Goal: Transaction & Acquisition: Purchase product/service

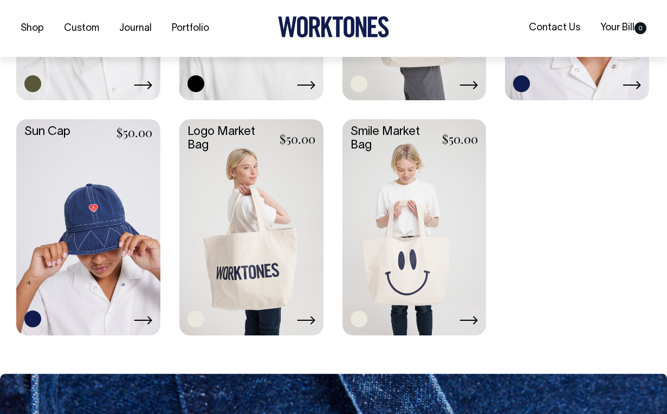
scroll to position [964, 0]
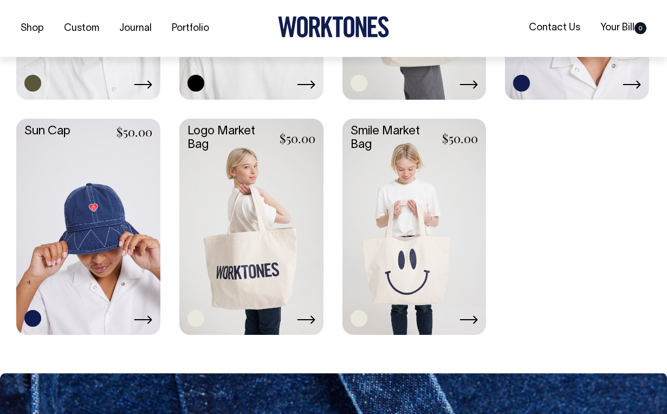
click at [146, 315] on icon at bounding box center [143, 319] width 18 height 9
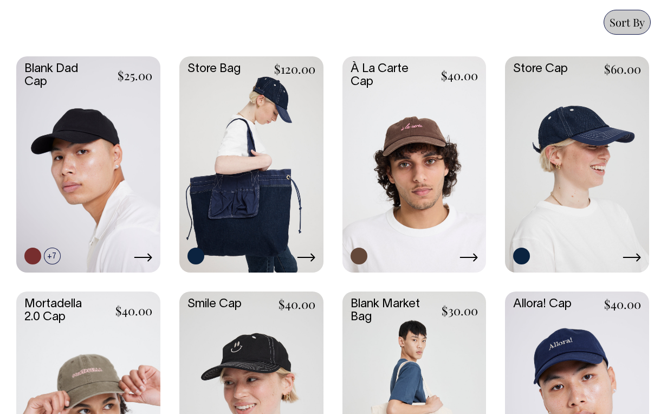
scroll to position [535, 0]
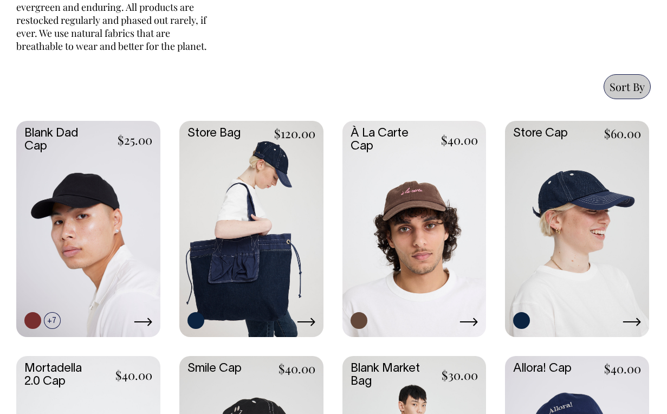
click at [271, 210] on link at bounding box center [251, 228] width 144 height 214
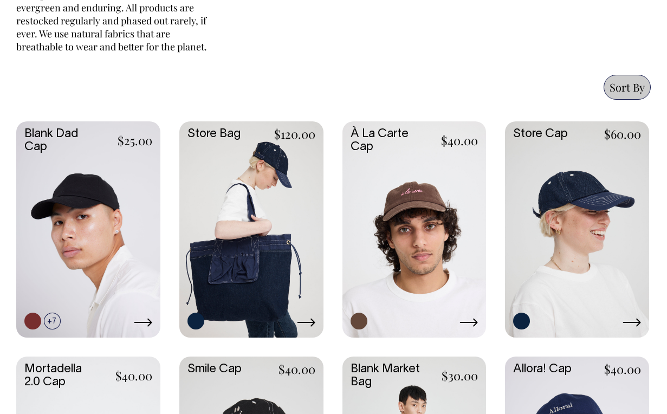
scroll to position [491, 0]
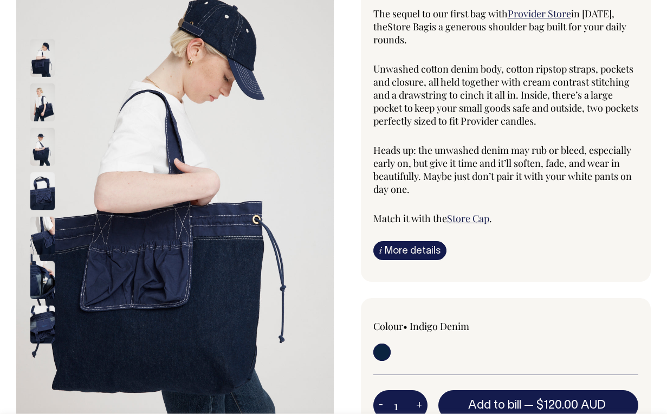
scroll to position [102, 0]
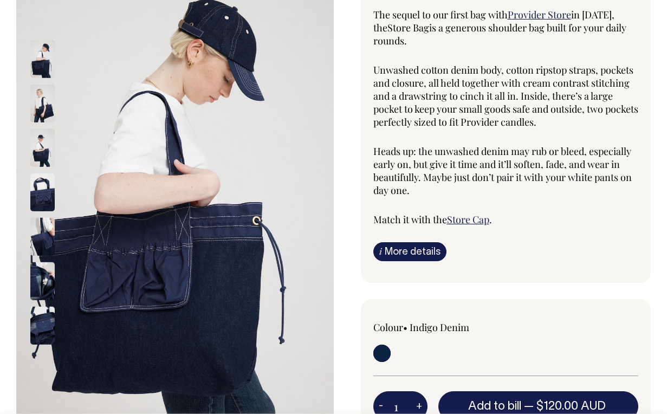
click at [38, 155] on img at bounding box center [42, 148] width 24 height 38
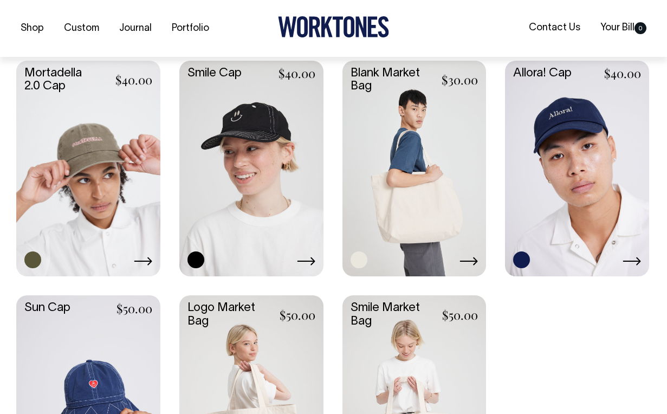
click at [414, 236] on link at bounding box center [414, 168] width 144 height 214
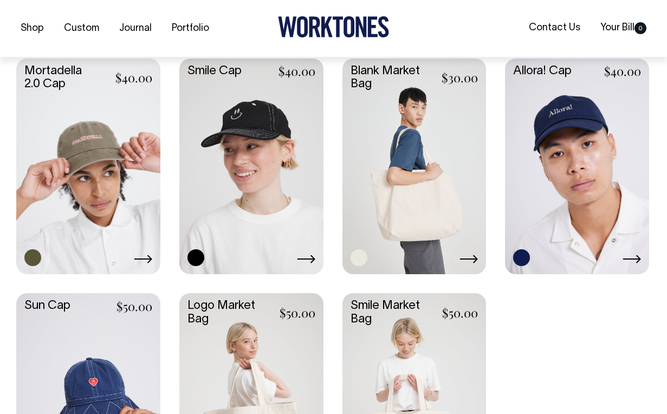
scroll to position [789, 0]
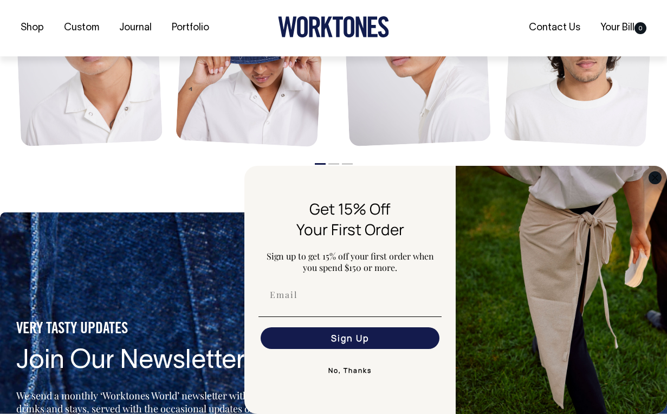
scroll to position [1293, 0]
click at [655, 178] on circle "Close dialog" at bounding box center [655, 177] width 12 height 12
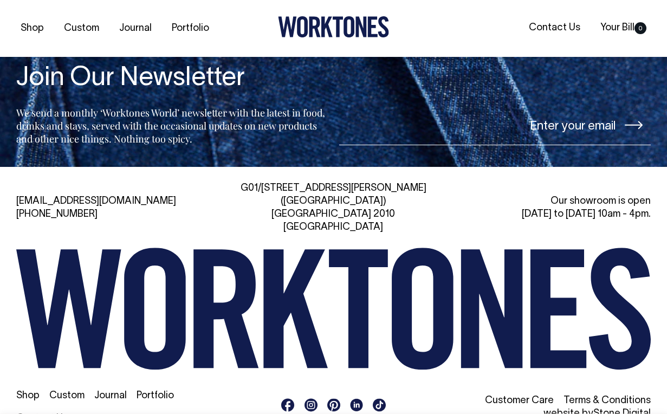
scroll to position [1576, 0]
